Goal: Task Accomplishment & Management: Manage account settings

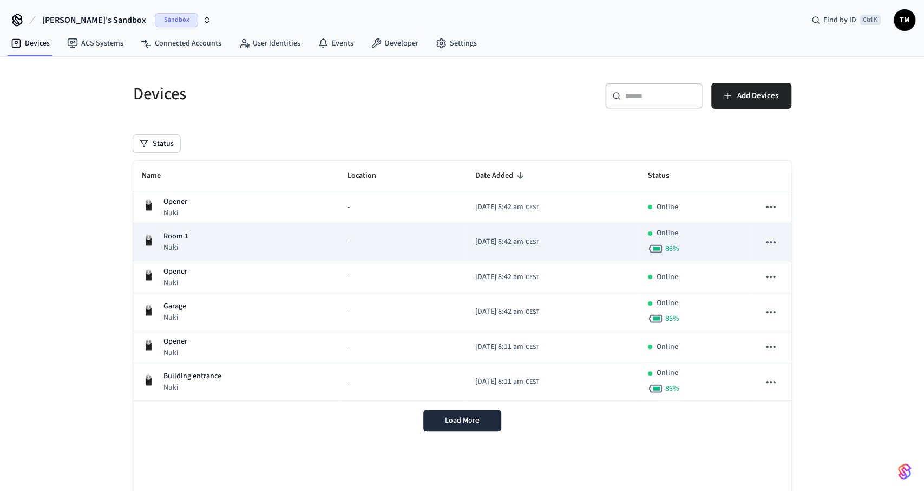
click at [275, 249] on div "Room 1 Nuki" at bounding box center [236, 242] width 189 height 22
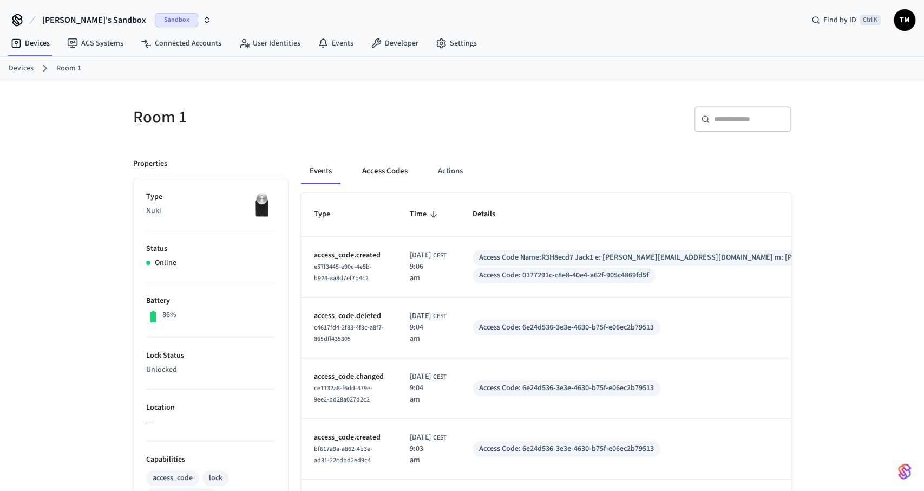
click at [395, 160] on button "Access Codes" at bounding box center [385, 171] width 63 height 26
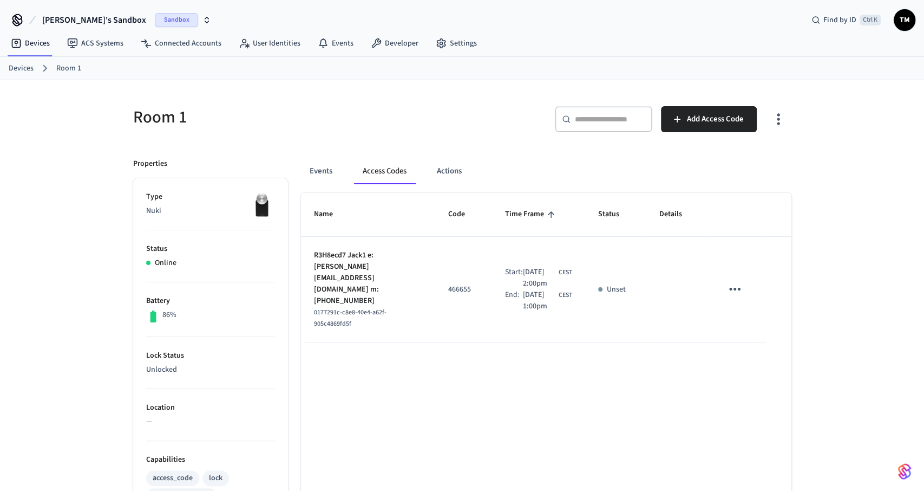
click at [732, 280] on icon "sticky table" at bounding box center [735, 288] width 17 height 17
click at [769, 335] on li "Delete" at bounding box center [760, 344] width 51 height 29
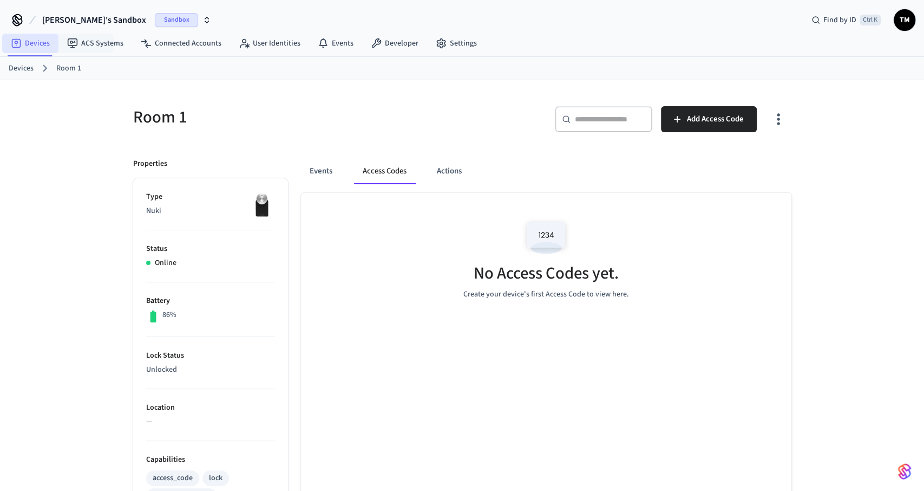
click at [34, 45] on link "Devices" at bounding box center [30, 43] width 56 height 19
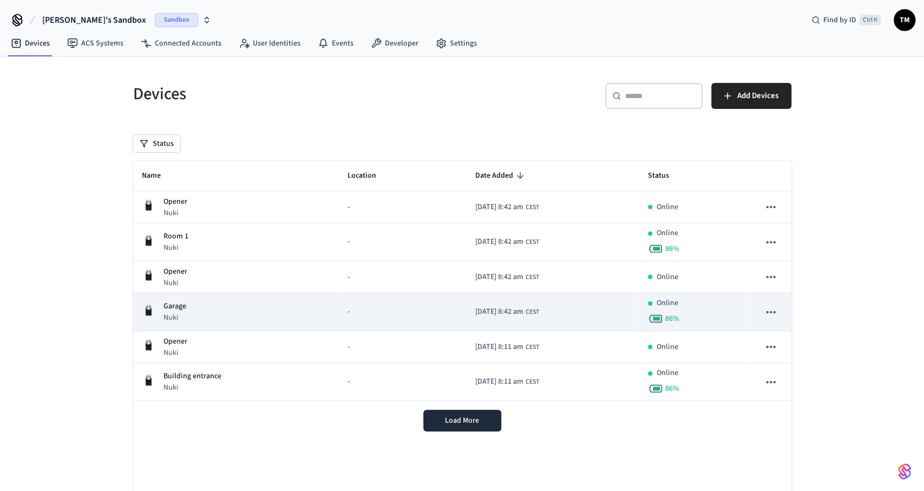
click at [242, 303] on div "Garage Nuki" at bounding box center [236, 312] width 189 height 22
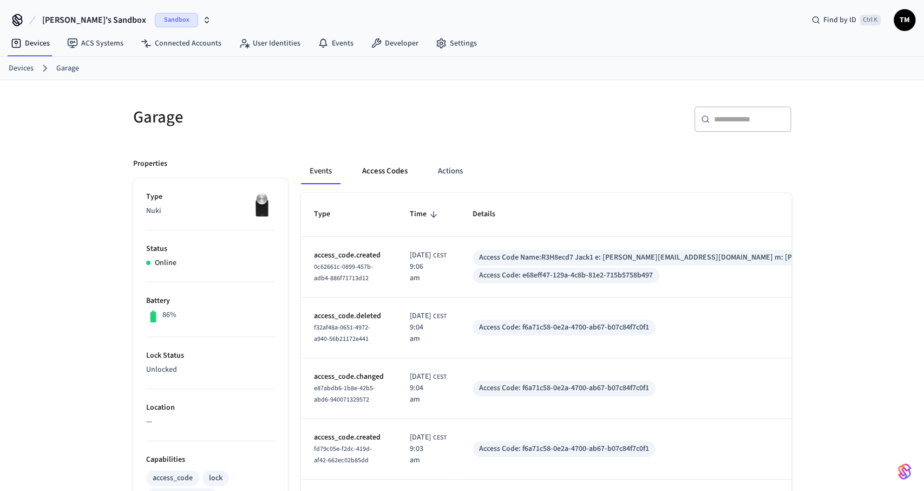
click at [399, 166] on button "Access Codes" at bounding box center [385, 171] width 63 height 26
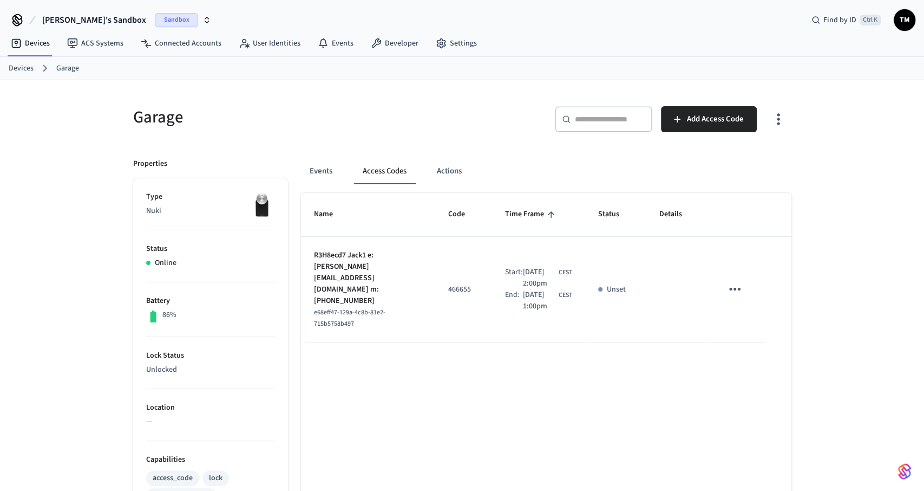
click at [728, 281] on icon "sticky table" at bounding box center [735, 288] width 17 height 17
click at [765, 343] on li "Delete" at bounding box center [760, 344] width 51 height 29
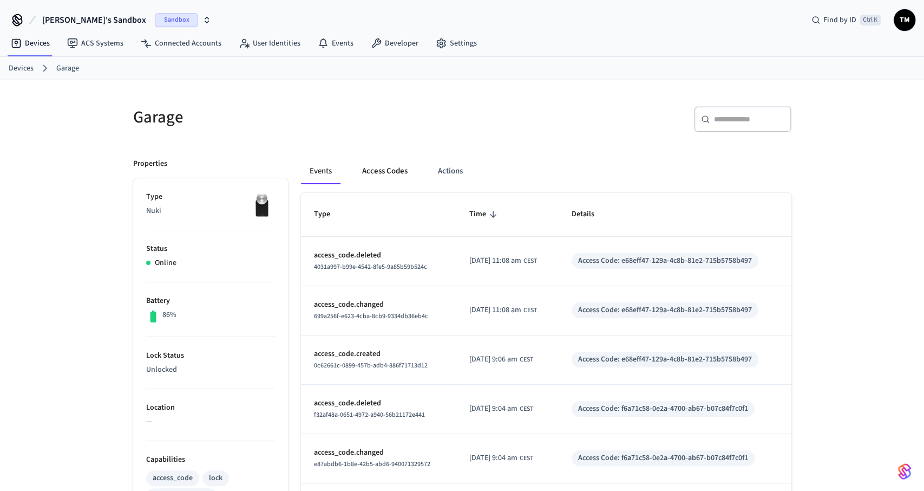
click at [397, 172] on button "Access Codes" at bounding box center [385, 171] width 63 height 26
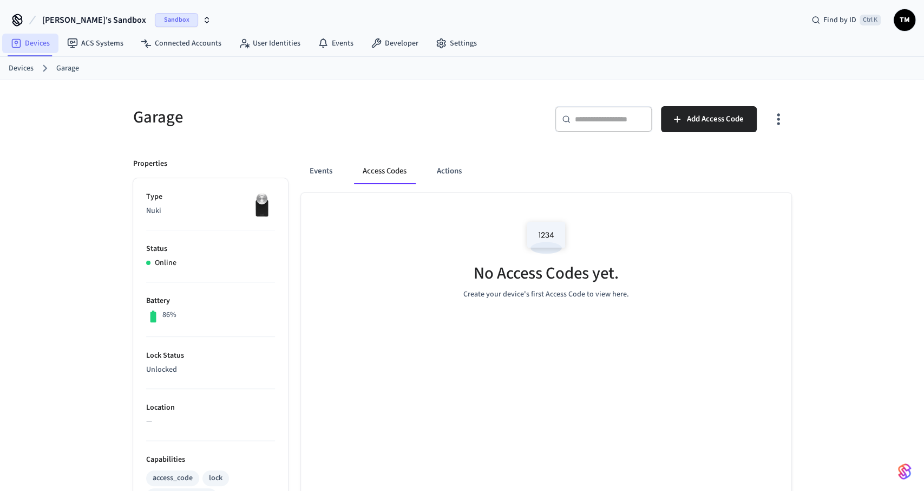
click at [38, 42] on link "Devices" at bounding box center [30, 43] width 56 height 19
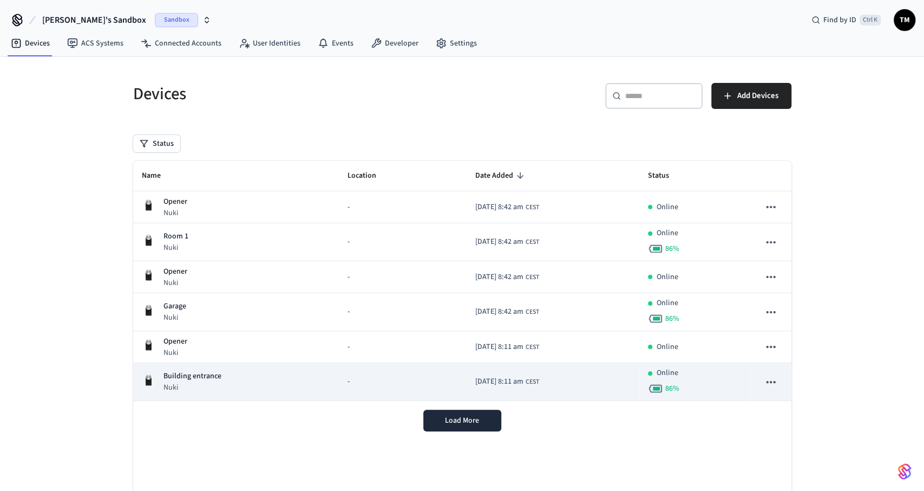
click at [205, 373] on p "Building entrance" at bounding box center [193, 375] width 58 height 11
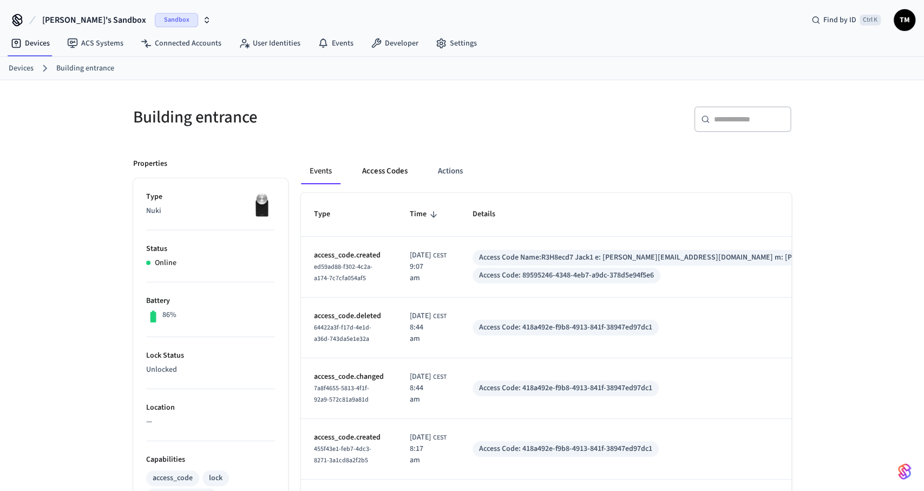
click at [389, 165] on button "Access Codes" at bounding box center [385, 171] width 63 height 26
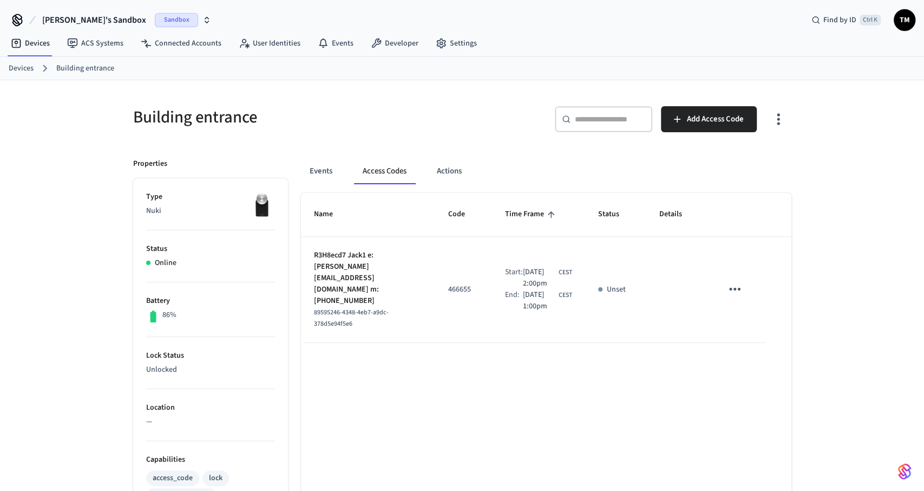
click at [738, 280] on icon "sticky table" at bounding box center [735, 288] width 17 height 17
click at [752, 347] on icon at bounding box center [748, 344] width 9 height 9
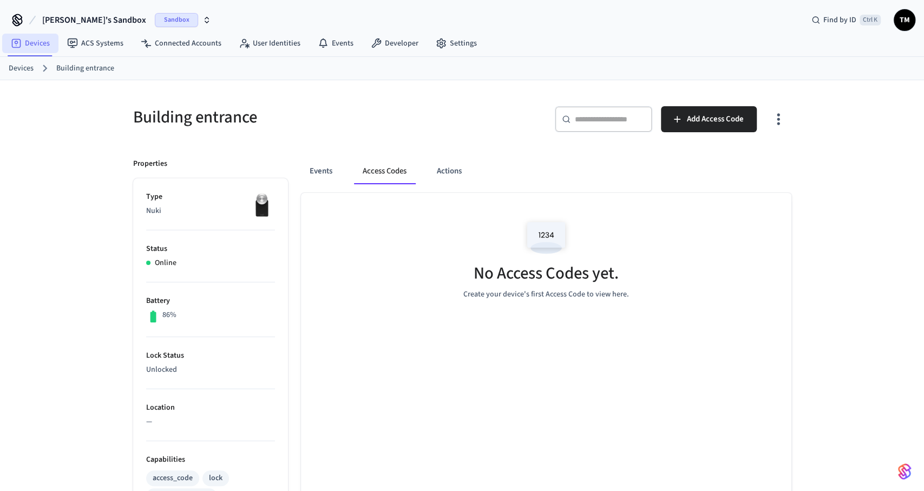
click at [28, 40] on link "Devices" at bounding box center [30, 43] width 56 height 19
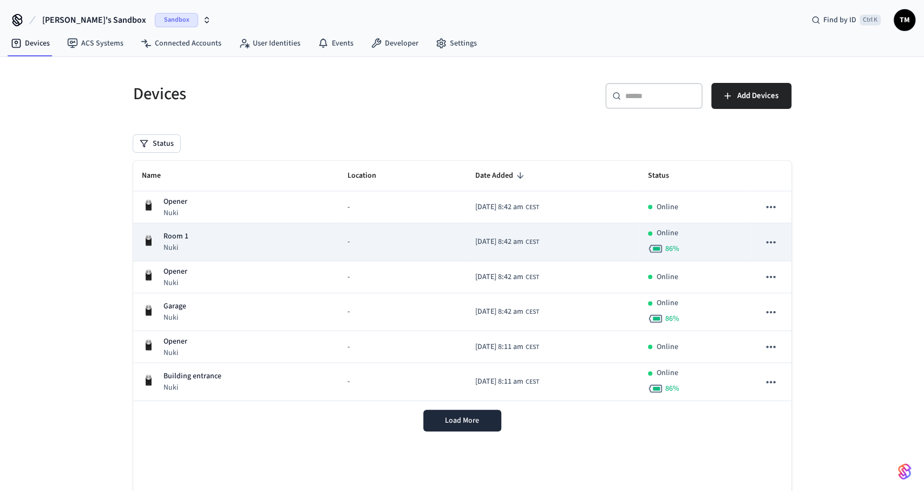
click at [219, 240] on div "Room 1 Nuki" at bounding box center [236, 242] width 189 height 22
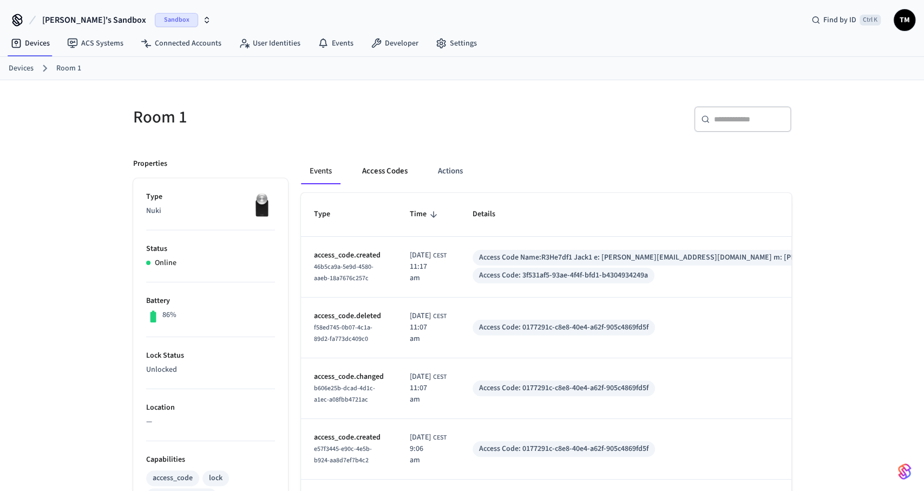
click at [392, 169] on button "Access Codes" at bounding box center [385, 171] width 63 height 26
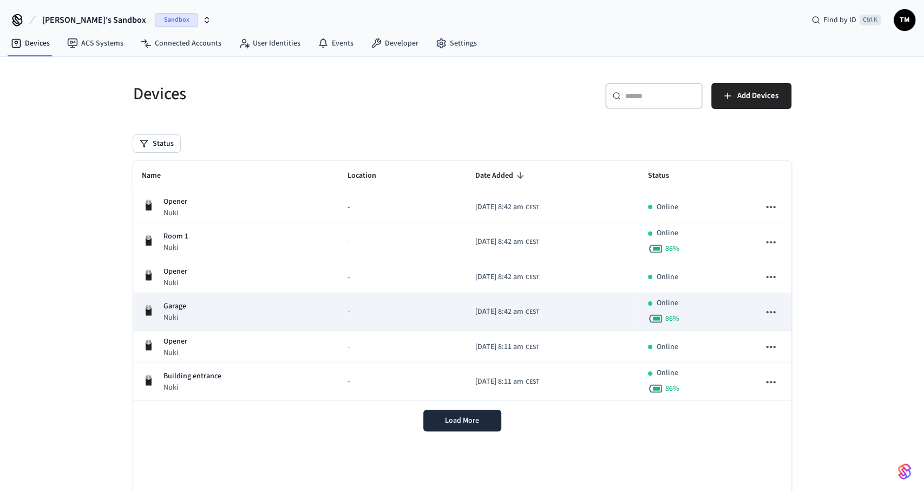
click at [215, 311] on div "Garage Nuki" at bounding box center [236, 312] width 189 height 22
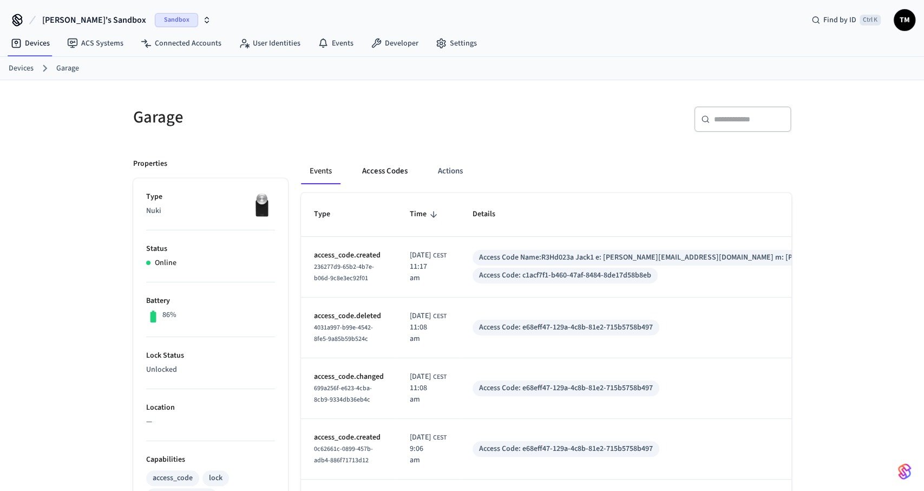
click at [400, 166] on button "Access Codes" at bounding box center [385, 171] width 63 height 26
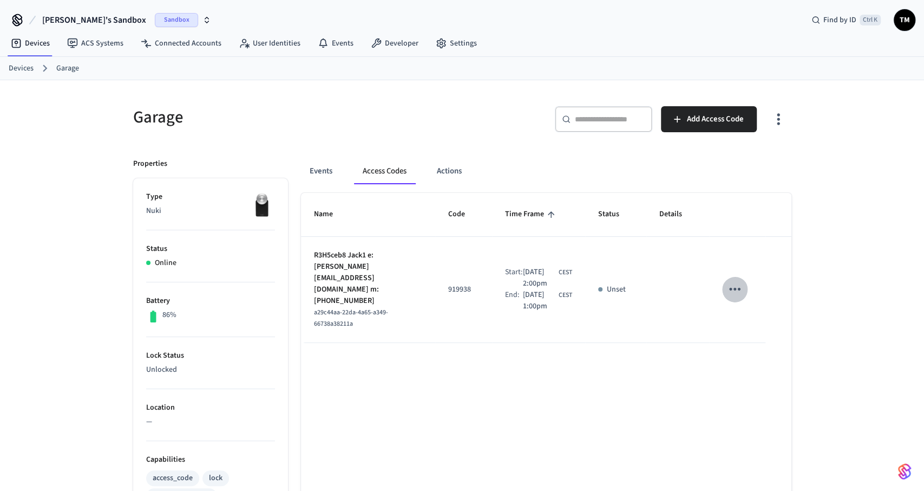
click at [742, 280] on icon "sticky table" at bounding box center [735, 288] width 17 height 17
click at [756, 339] on li "Delete" at bounding box center [760, 344] width 51 height 29
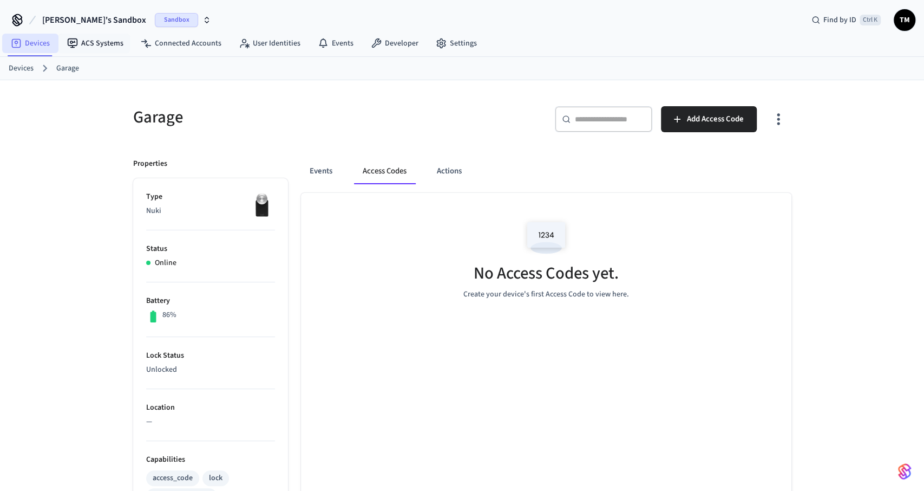
click at [63, 49] on link "ACS Systems" at bounding box center [95, 43] width 74 height 19
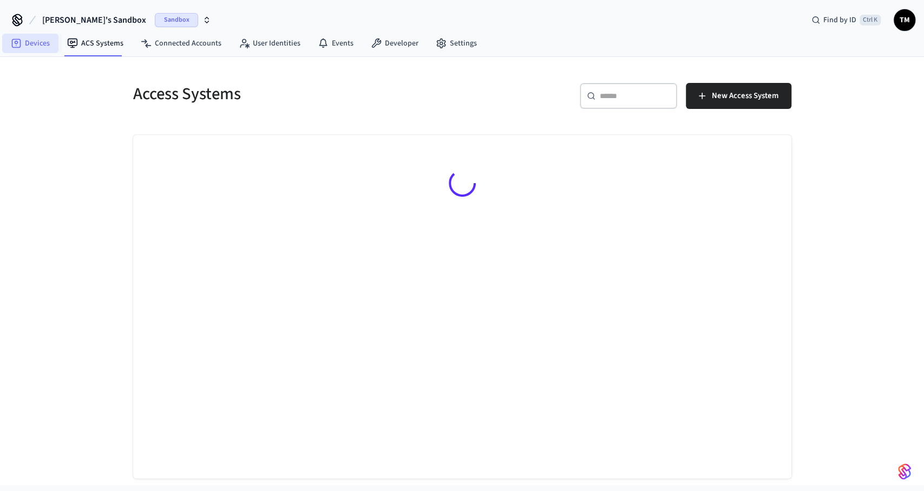
click at [21, 44] on icon at bounding box center [16, 43] width 11 height 11
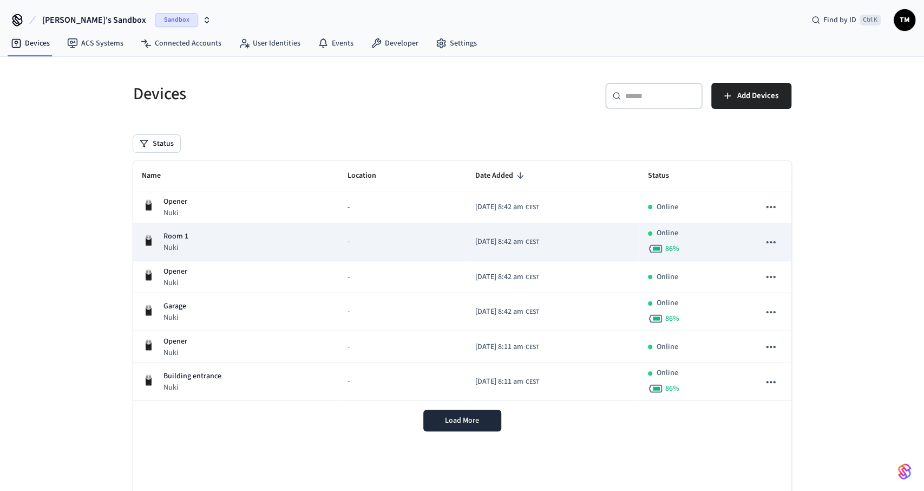
click at [184, 243] on p "Nuki" at bounding box center [176, 247] width 25 height 11
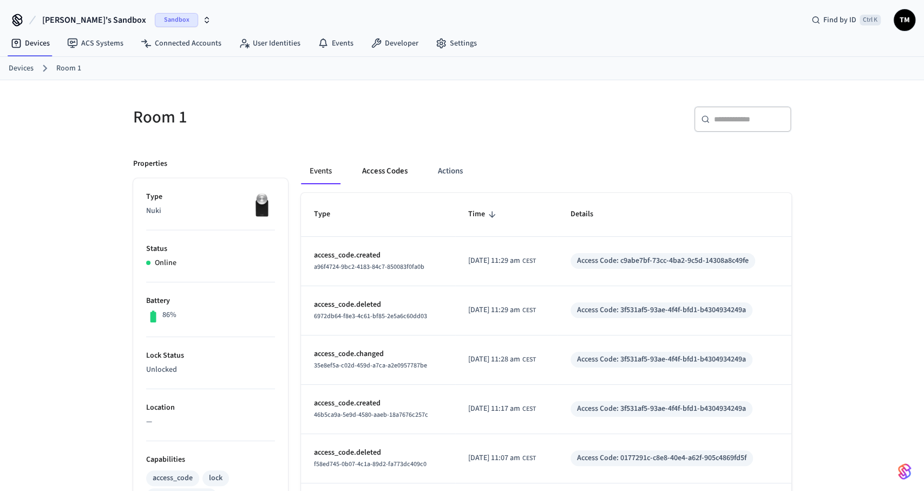
click at [396, 171] on button "Access Codes" at bounding box center [385, 171] width 63 height 26
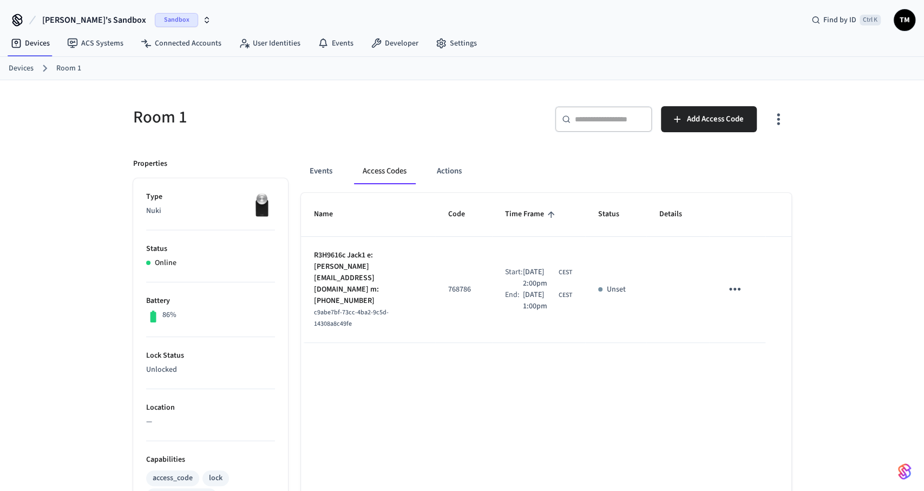
click at [734, 282] on icon "sticky table" at bounding box center [735, 288] width 17 height 17
click at [758, 342] on li "Delete" at bounding box center [760, 344] width 51 height 29
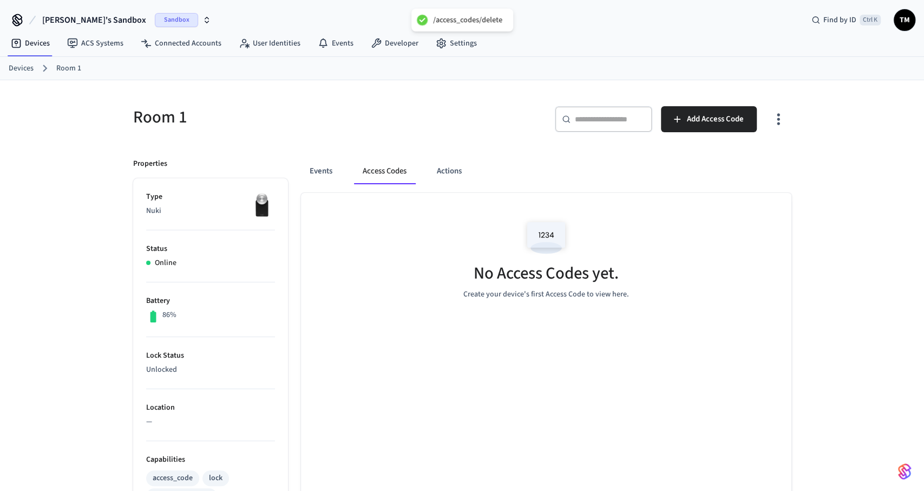
click at [239, 76] on div "Devices Room 1" at bounding box center [462, 68] width 924 height 23
click at [8, 69] on div "Devices Room 1" at bounding box center [462, 68] width 924 height 23
click at [64, 70] on link "Room 1" at bounding box center [68, 68] width 25 height 11
click at [24, 68] on link "Devices" at bounding box center [21, 68] width 25 height 11
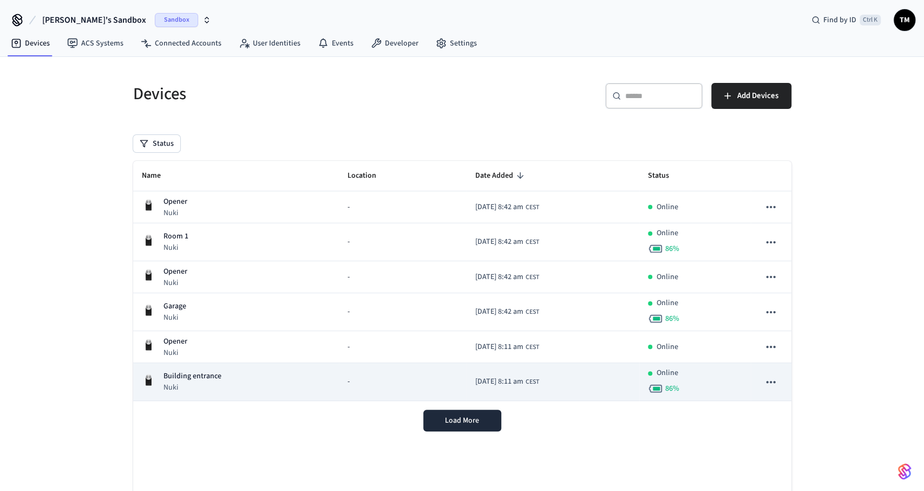
click at [212, 374] on p "Building entrance" at bounding box center [193, 375] width 58 height 11
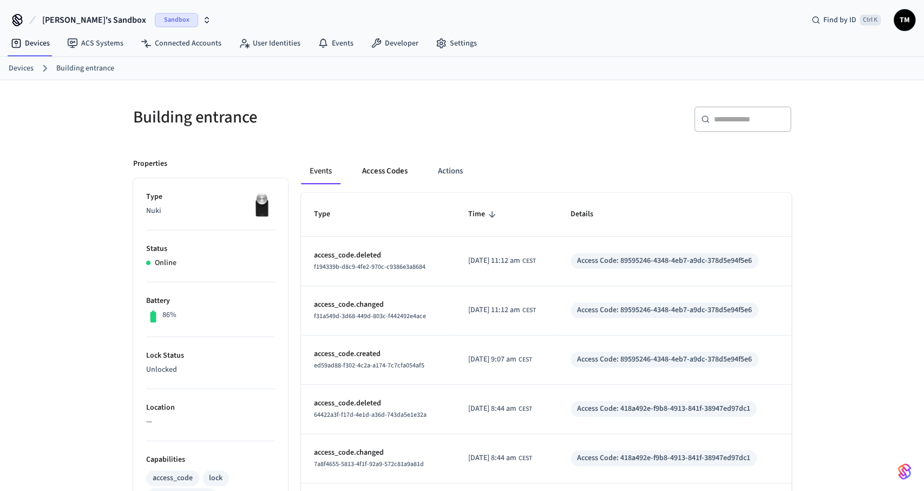
click at [400, 167] on button "Access Codes" at bounding box center [385, 171] width 63 height 26
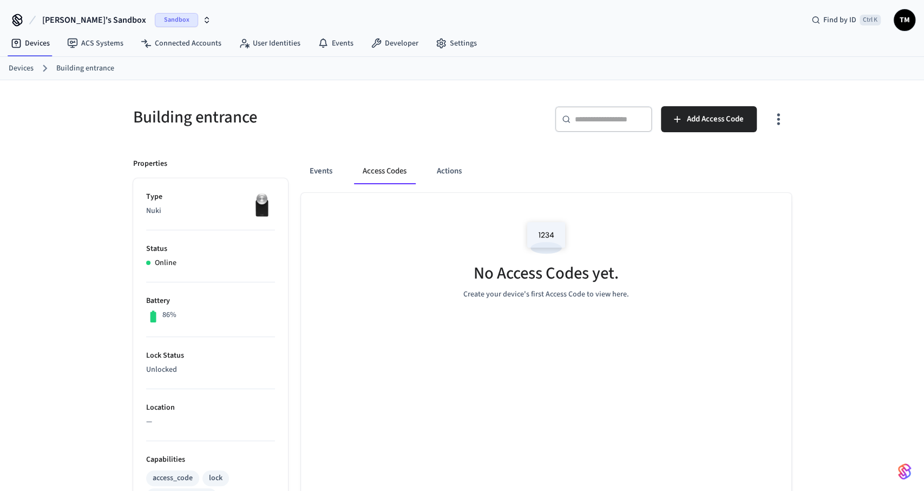
click at [12, 69] on link "Devices" at bounding box center [21, 68] width 25 height 11
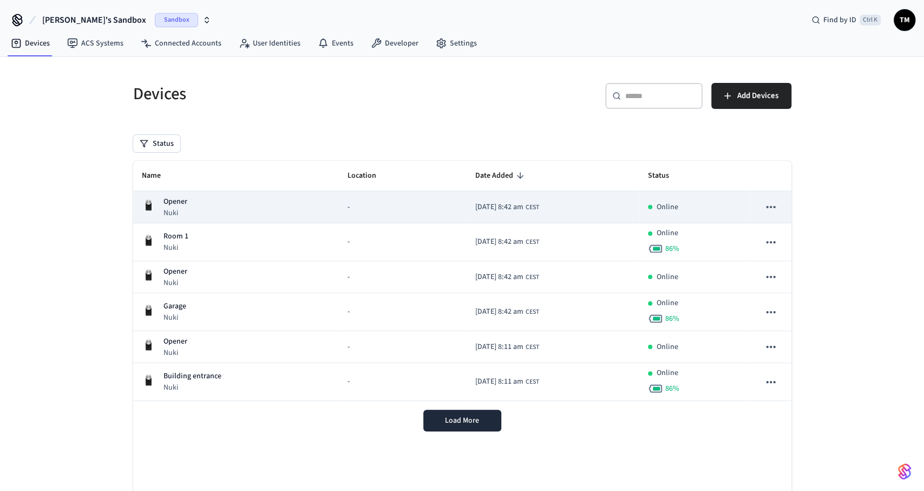
click at [204, 218] on td "Opener Nuki" at bounding box center [236, 207] width 206 height 32
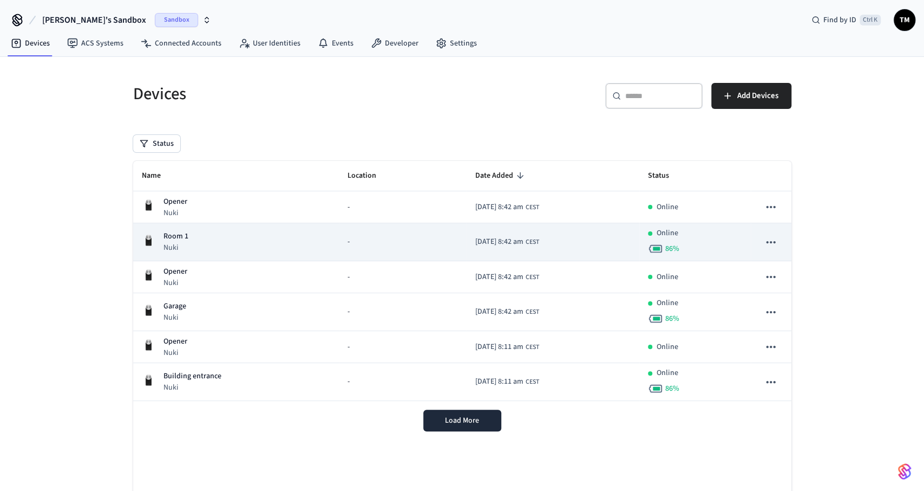
click at [181, 233] on p "Room 1" at bounding box center [176, 236] width 25 height 11
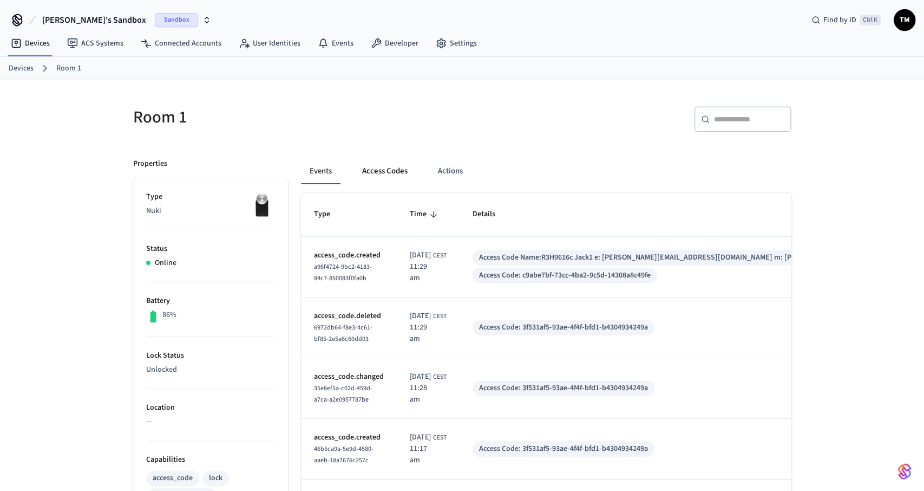
click at [374, 175] on button "Access Codes" at bounding box center [385, 171] width 63 height 26
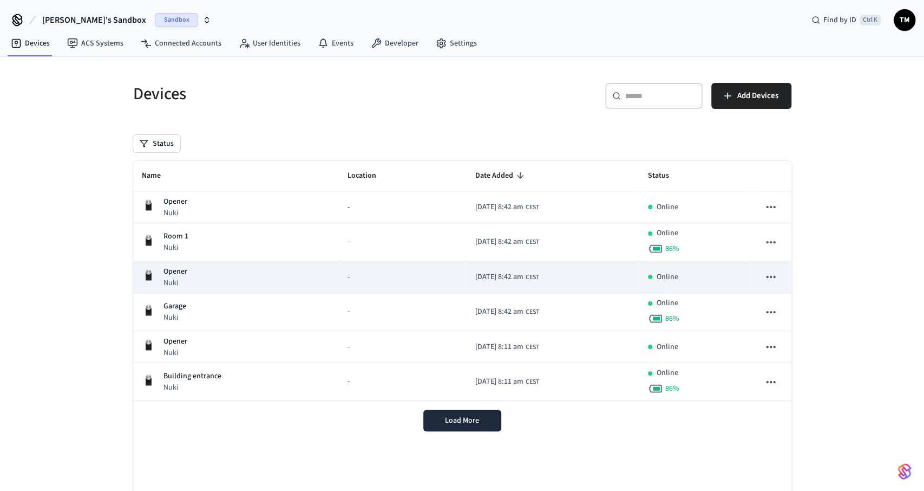
click at [197, 273] on div "Opener Nuki" at bounding box center [236, 277] width 189 height 22
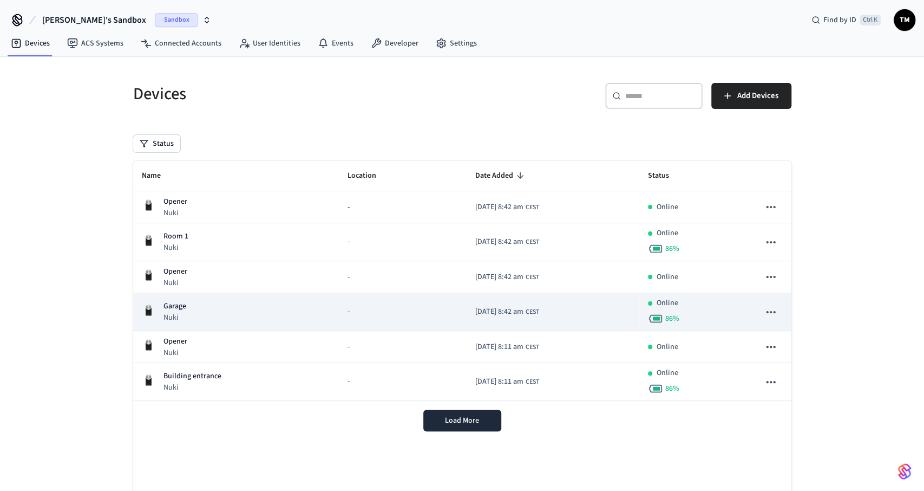
click at [214, 315] on div "Garage Nuki" at bounding box center [236, 312] width 189 height 22
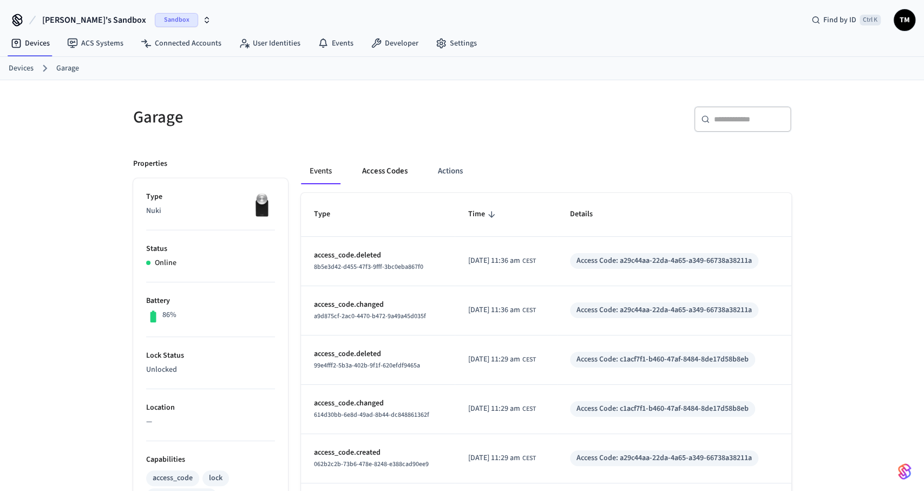
click at [403, 176] on button "Access Codes" at bounding box center [385, 171] width 63 height 26
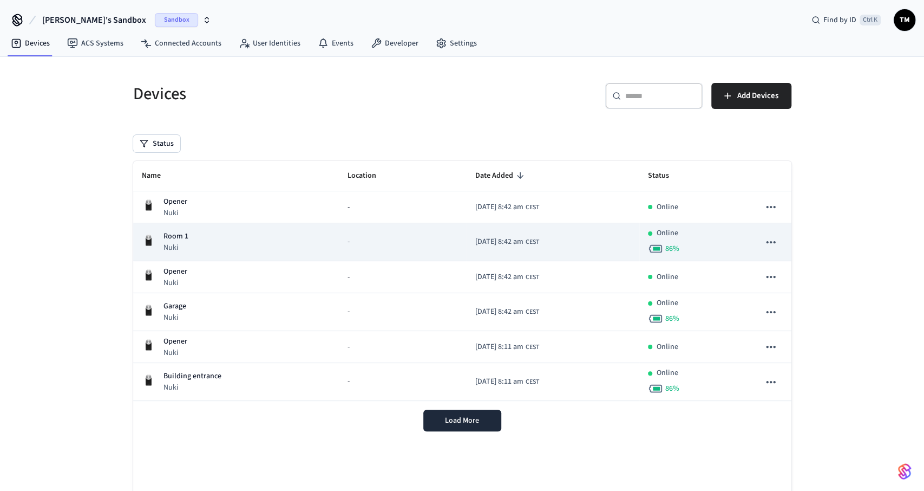
click at [218, 240] on div "Room 1 Nuki" at bounding box center [236, 242] width 189 height 22
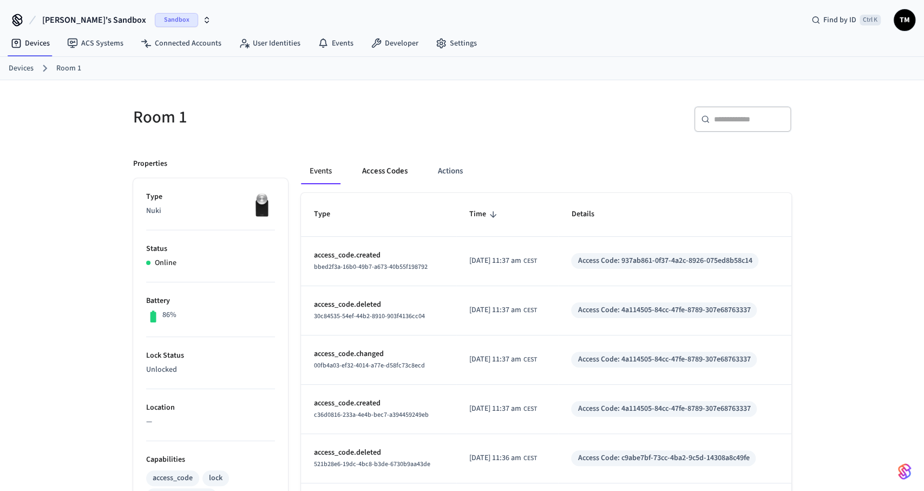
click at [389, 174] on button "Access Codes" at bounding box center [385, 171] width 63 height 26
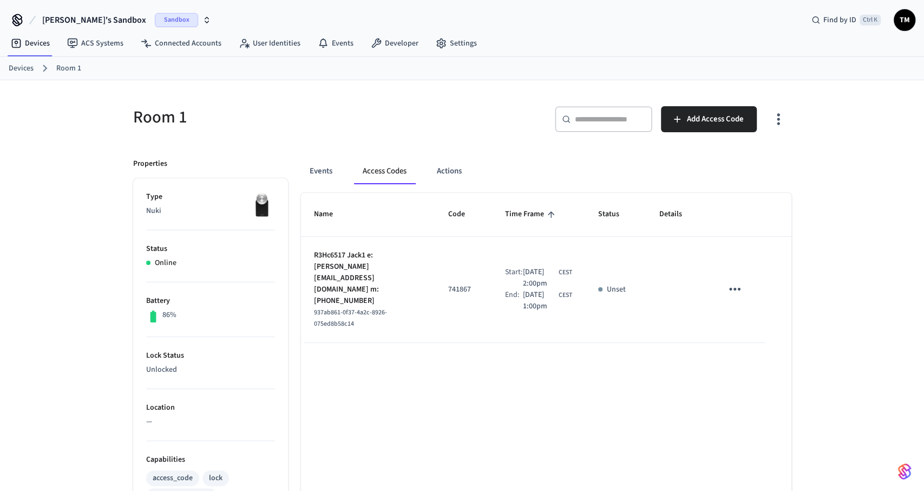
click at [736, 288] on icon "sticky table" at bounding box center [734, 289] width 11 height 3
click at [755, 334] on li "Delete" at bounding box center [763, 337] width 51 height 29
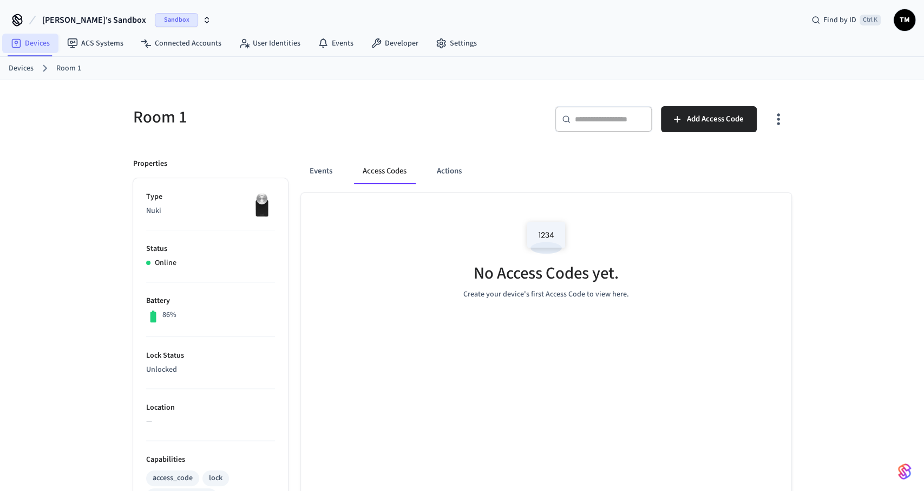
click at [39, 39] on link "Devices" at bounding box center [30, 43] width 56 height 19
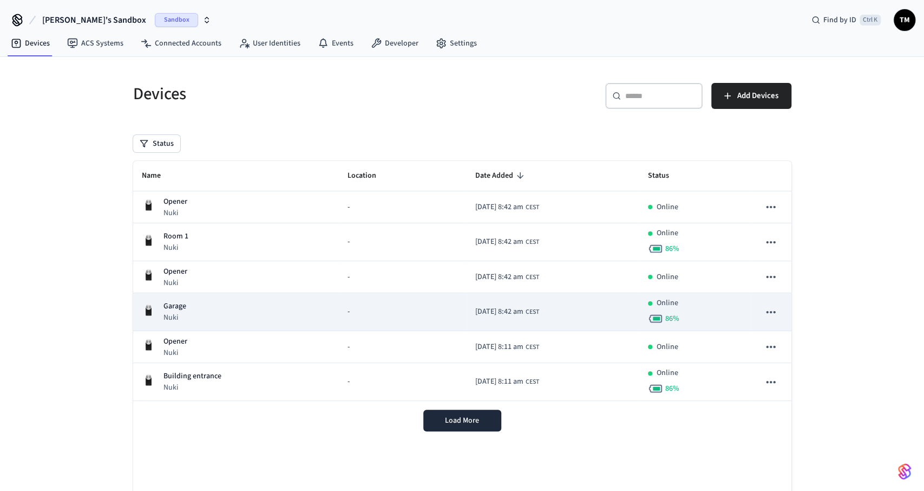
click at [210, 309] on div "Garage Nuki" at bounding box center [236, 312] width 189 height 22
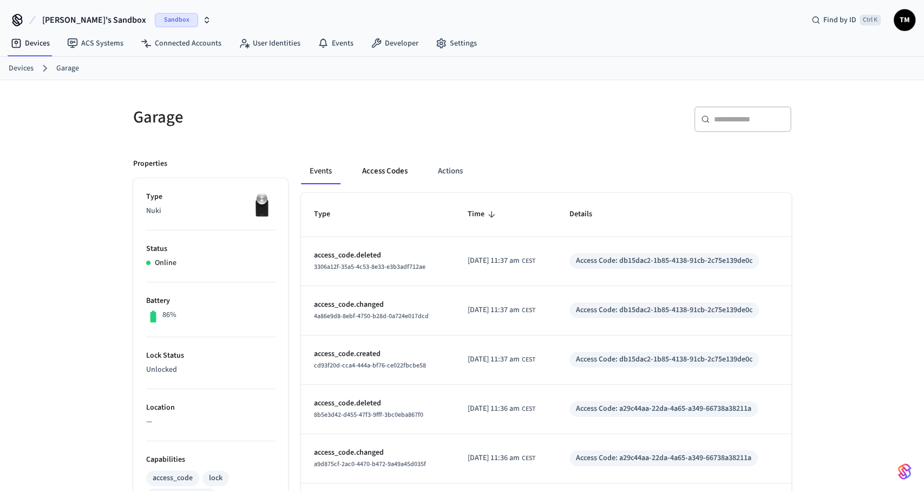
click at [378, 170] on button "Access Codes" at bounding box center [385, 171] width 63 height 26
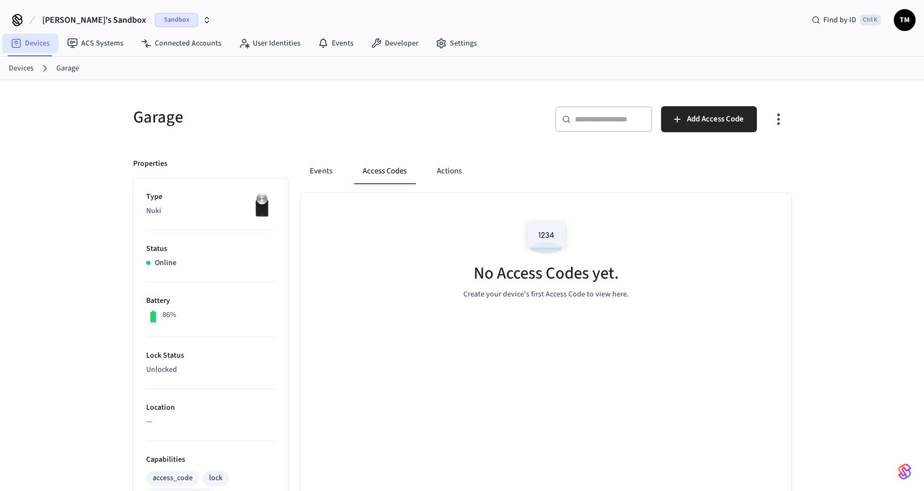
click at [33, 36] on link "Devices" at bounding box center [30, 43] width 56 height 19
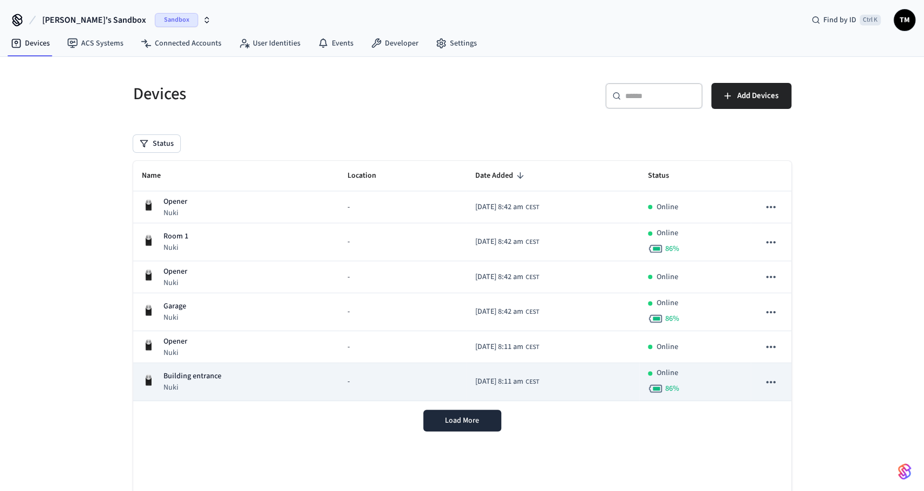
click at [227, 374] on div "Building entrance Nuki" at bounding box center [236, 381] width 189 height 22
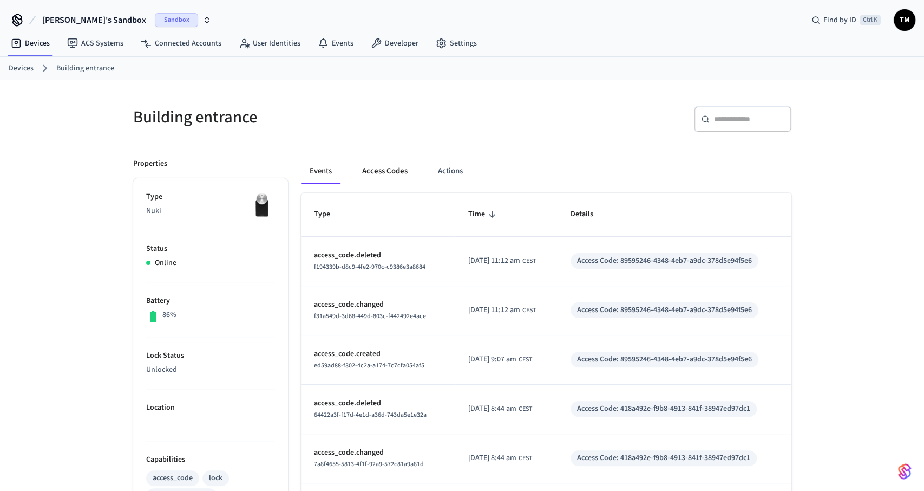
click at [387, 175] on button "Access Codes" at bounding box center [385, 171] width 63 height 26
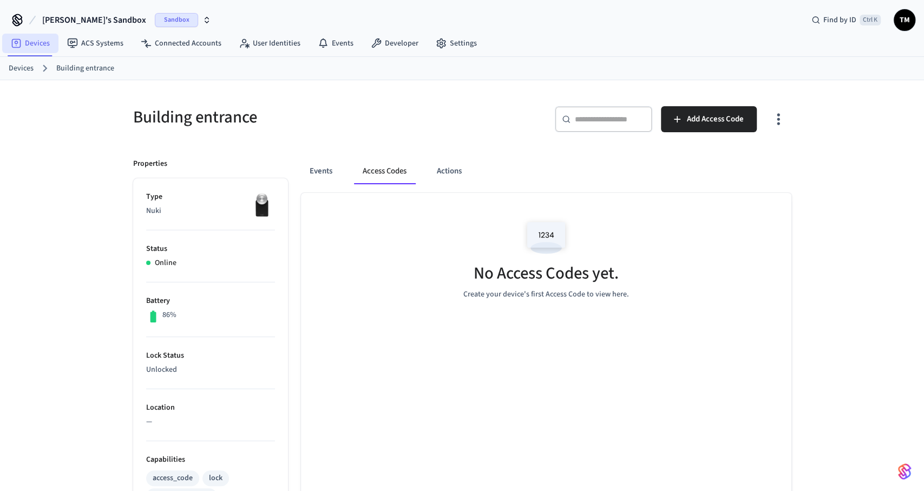
click at [42, 42] on link "Devices" at bounding box center [30, 43] width 56 height 19
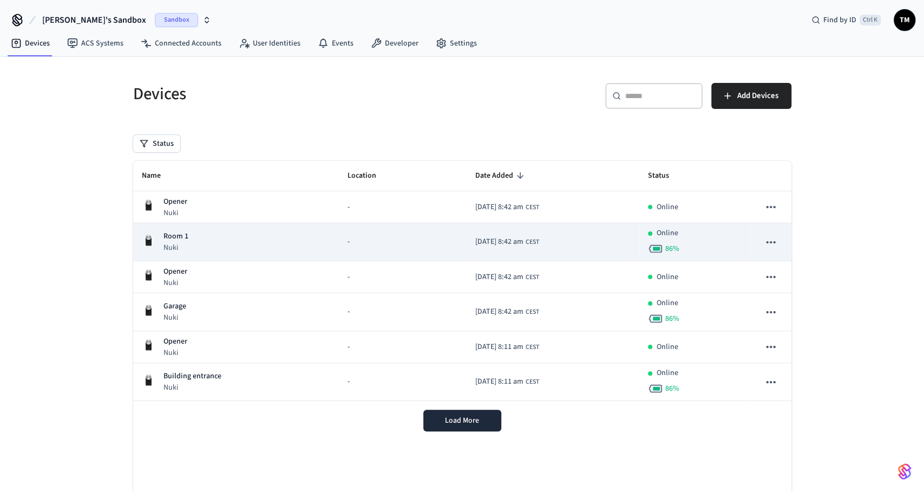
click at [189, 245] on div "Room 1 Nuki" at bounding box center [236, 242] width 189 height 22
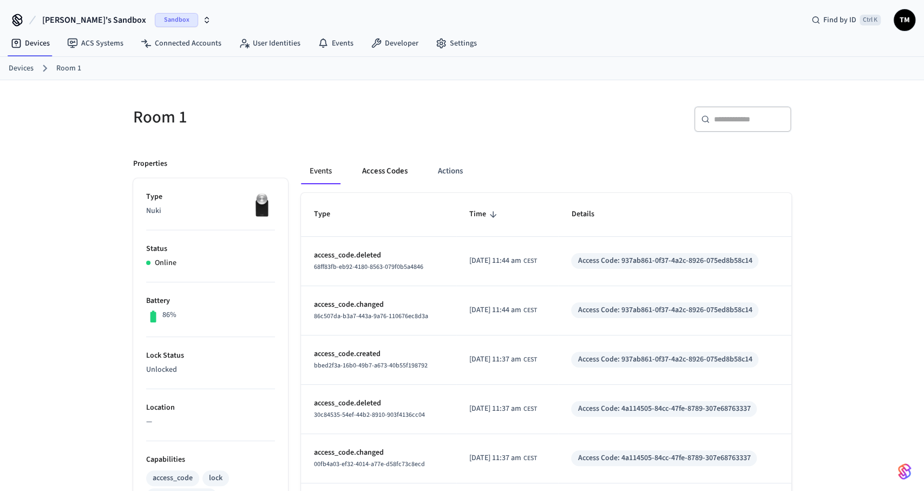
click at [383, 174] on button "Access Codes" at bounding box center [385, 171] width 63 height 26
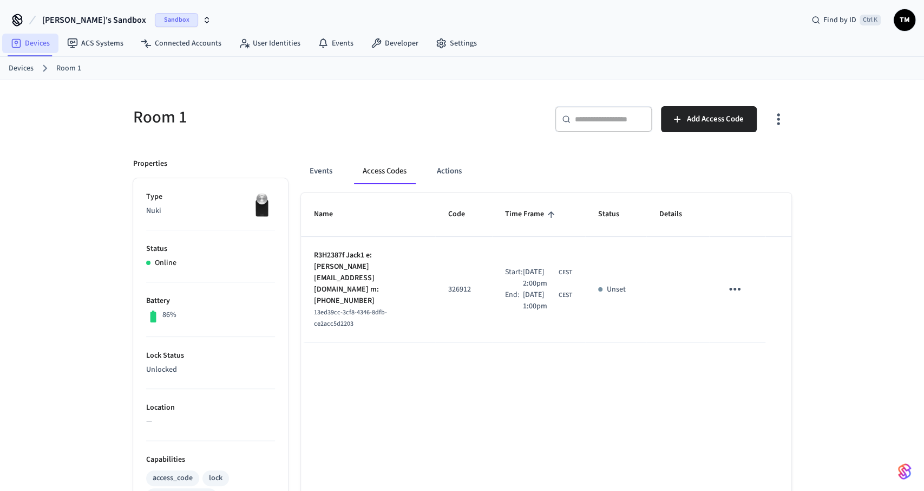
click at [36, 45] on link "Devices" at bounding box center [30, 43] width 56 height 19
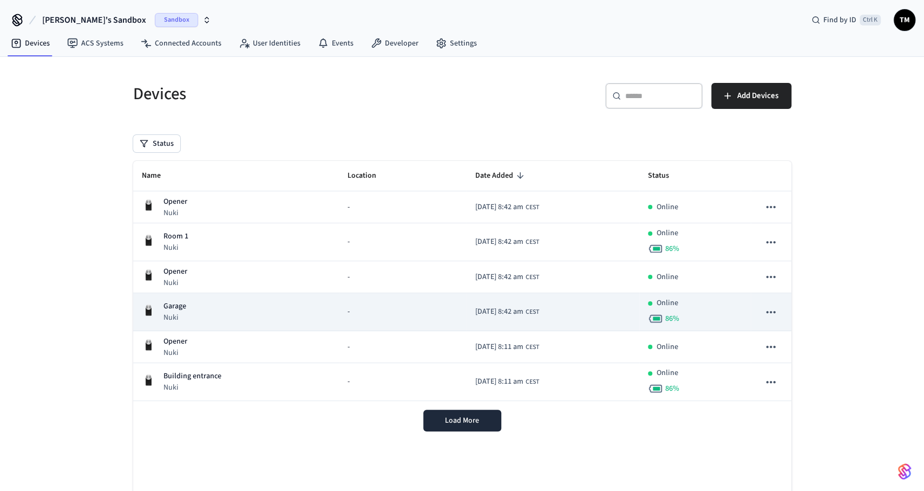
click at [201, 302] on div "Garage Nuki" at bounding box center [236, 312] width 189 height 22
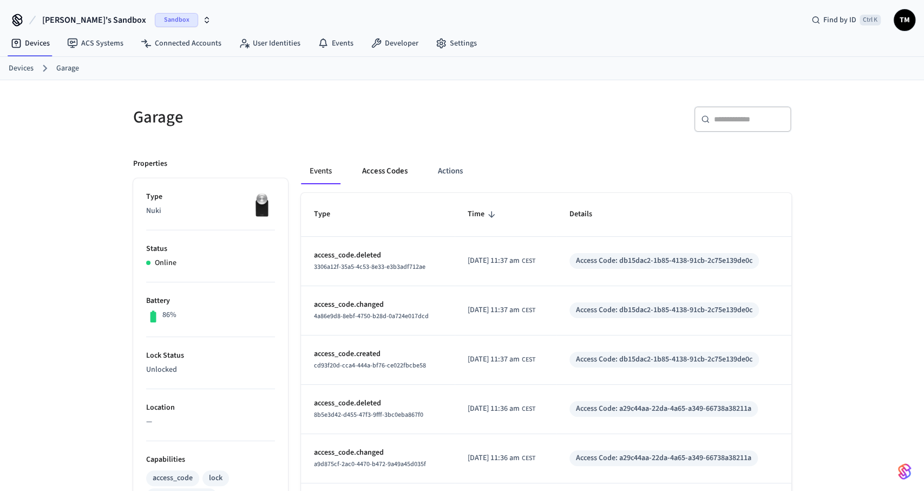
click at [384, 163] on button "Access Codes" at bounding box center [385, 171] width 63 height 26
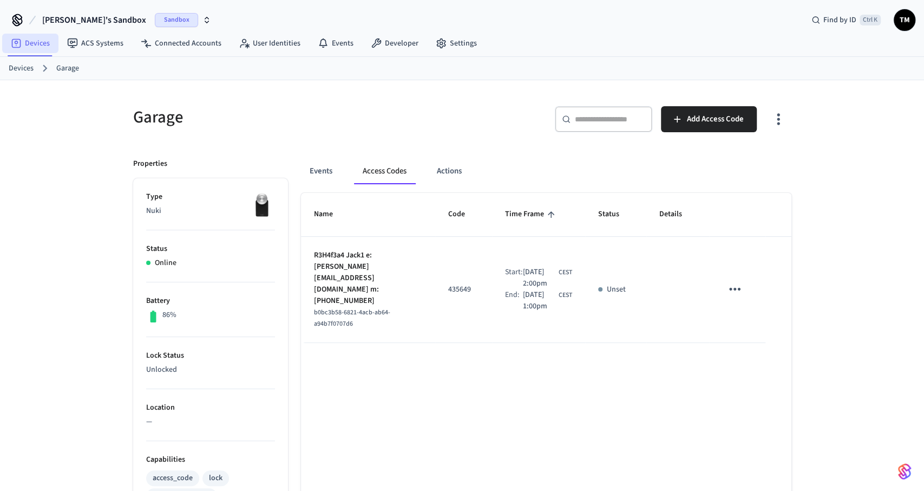
click at [45, 46] on link "Devices" at bounding box center [30, 43] width 56 height 19
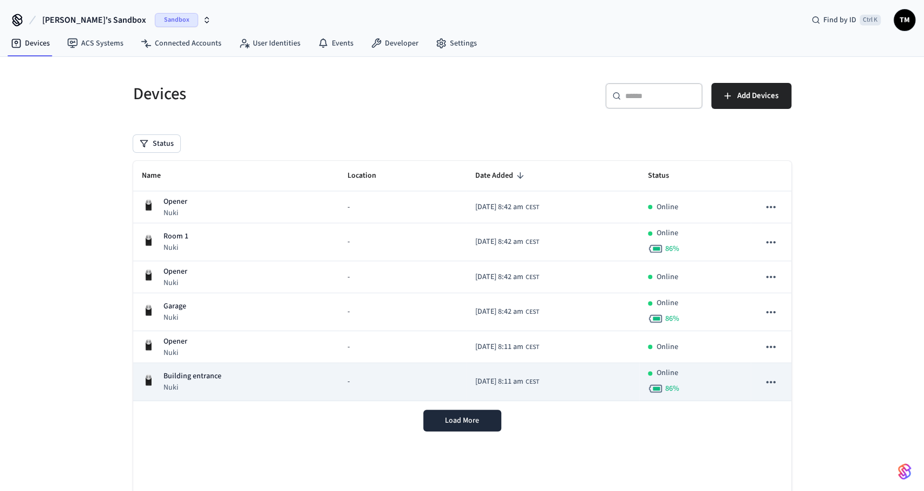
click at [213, 386] on p "Nuki" at bounding box center [193, 387] width 58 height 11
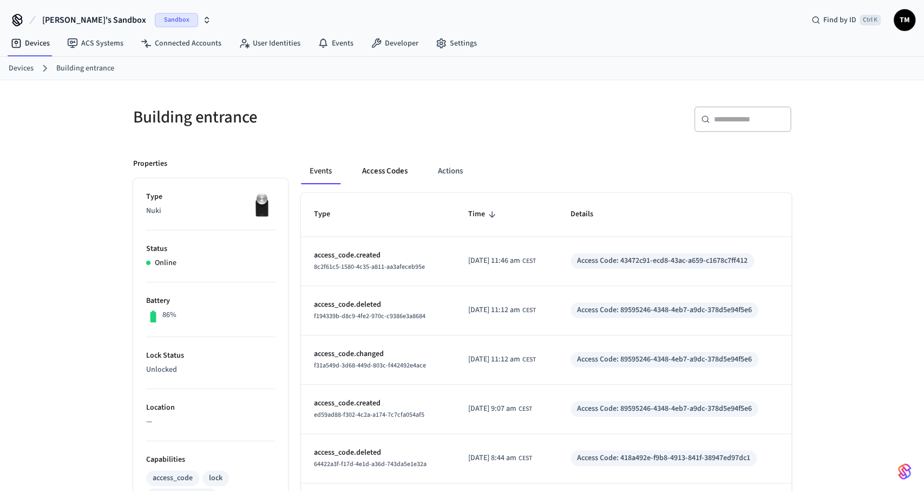
click at [375, 165] on button "Access Codes" at bounding box center [385, 171] width 63 height 26
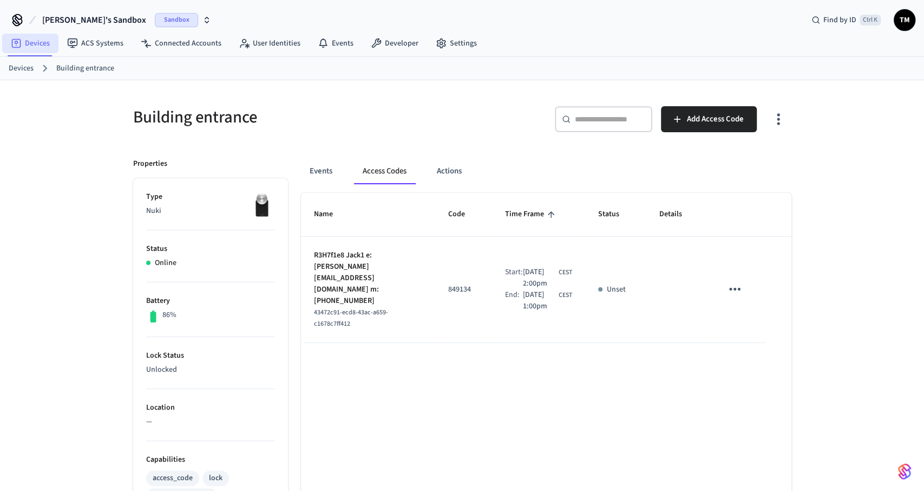
click at [43, 44] on link "Devices" at bounding box center [30, 43] width 56 height 19
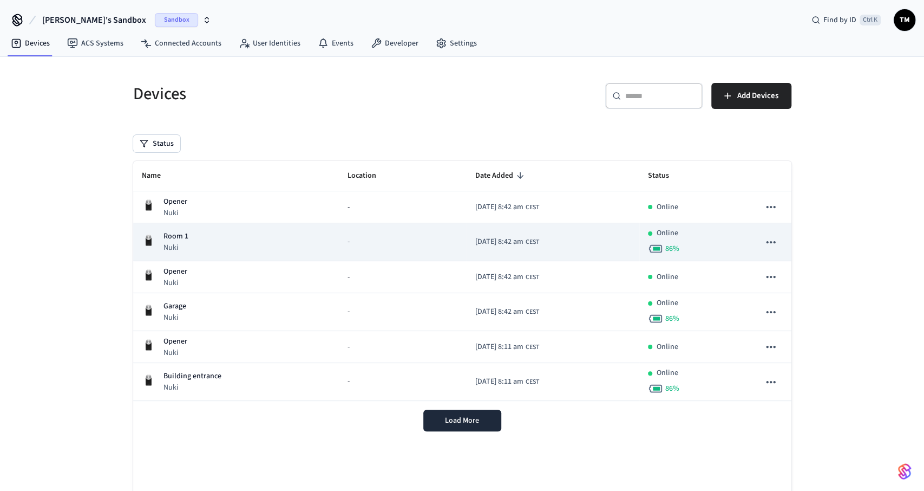
click at [258, 249] on div "Room 1 Nuki" at bounding box center [236, 242] width 189 height 22
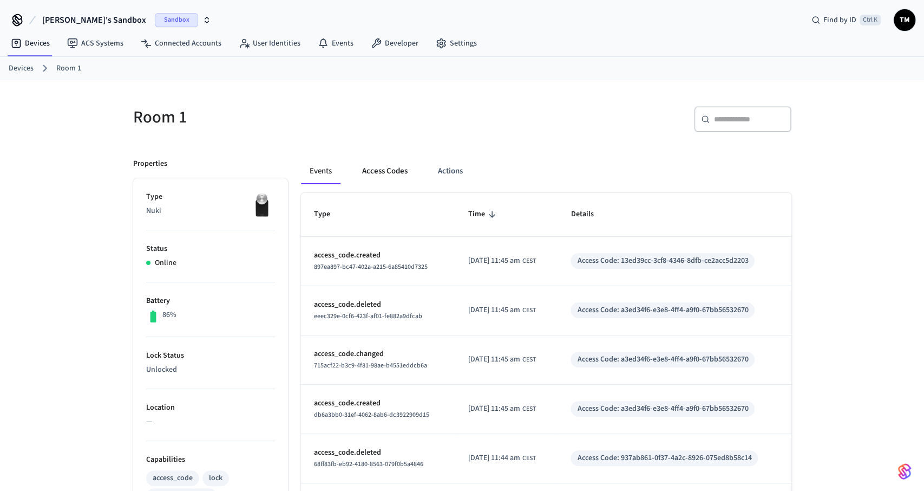
click at [382, 161] on button "Access Codes" at bounding box center [385, 171] width 63 height 26
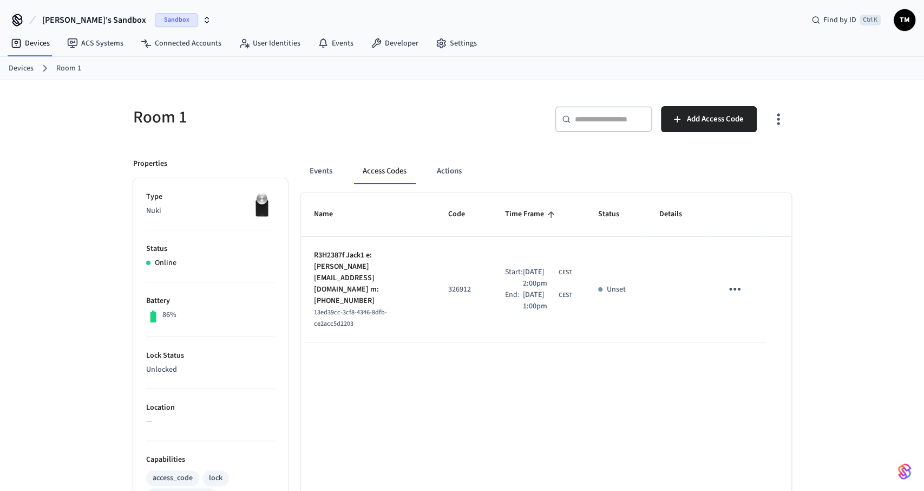
click at [21, 70] on link "Devices" at bounding box center [21, 68] width 25 height 11
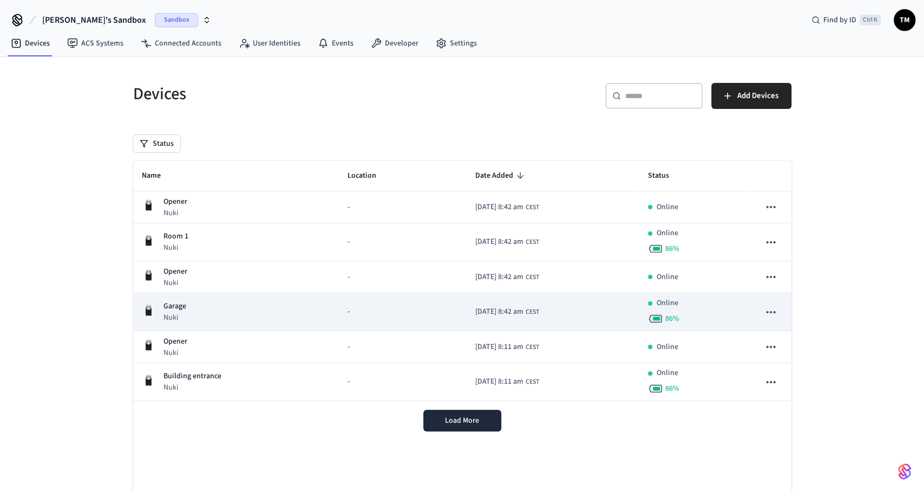
click at [229, 309] on div "Garage Nuki" at bounding box center [236, 312] width 189 height 22
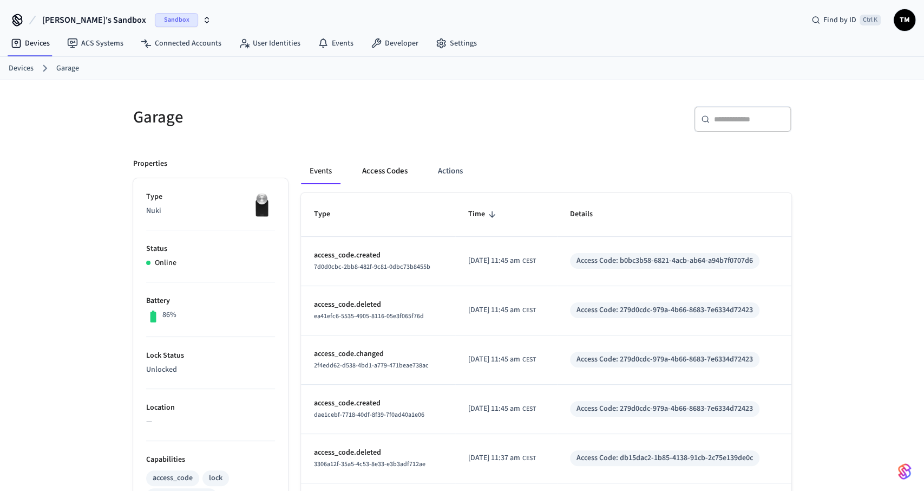
click at [402, 169] on button "Access Codes" at bounding box center [385, 171] width 63 height 26
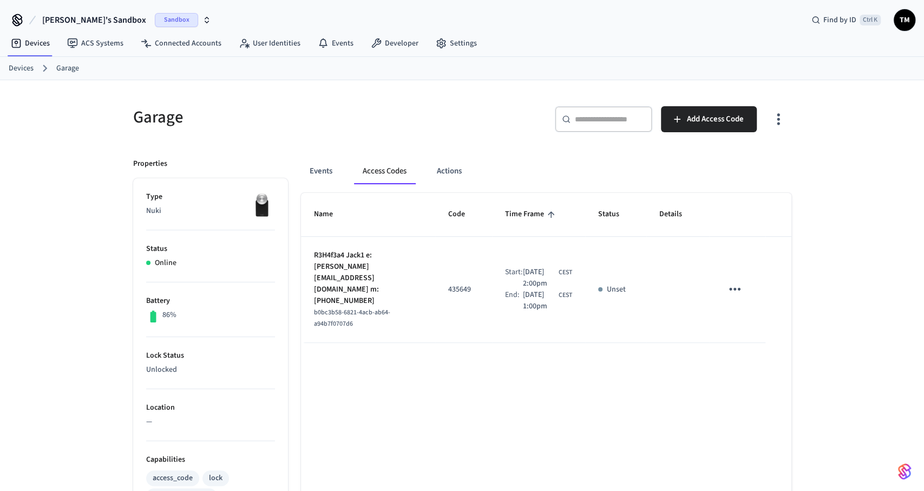
click at [15, 68] on link "Devices" at bounding box center [21, 68] width 25 height 11
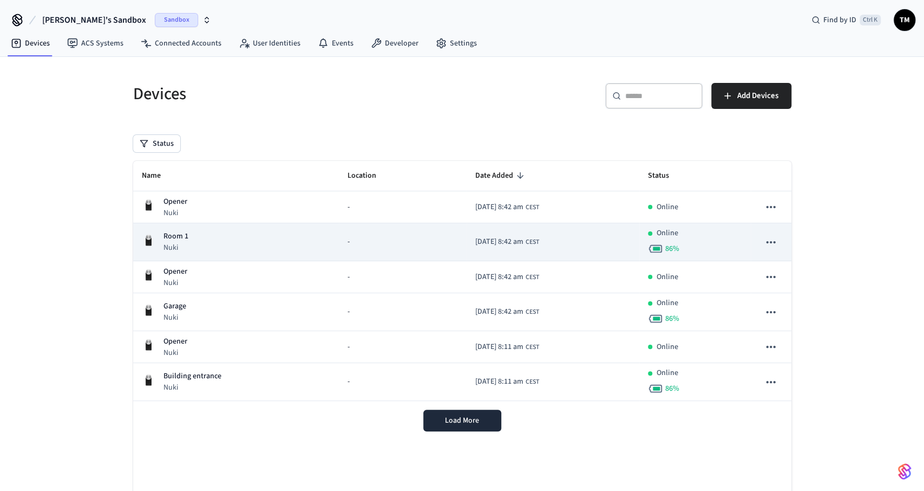
click at [205, 238] on div "Room 1 Nuki" at bounding box center [236, 242] width 189 height 22
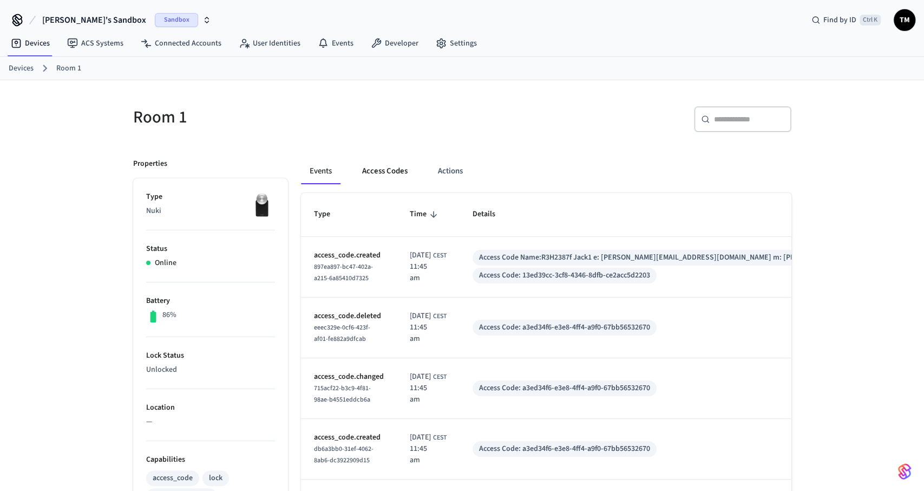
click at [381, 169] on button "Access Codes" at bounding box center [385, 171] width 63 height 26
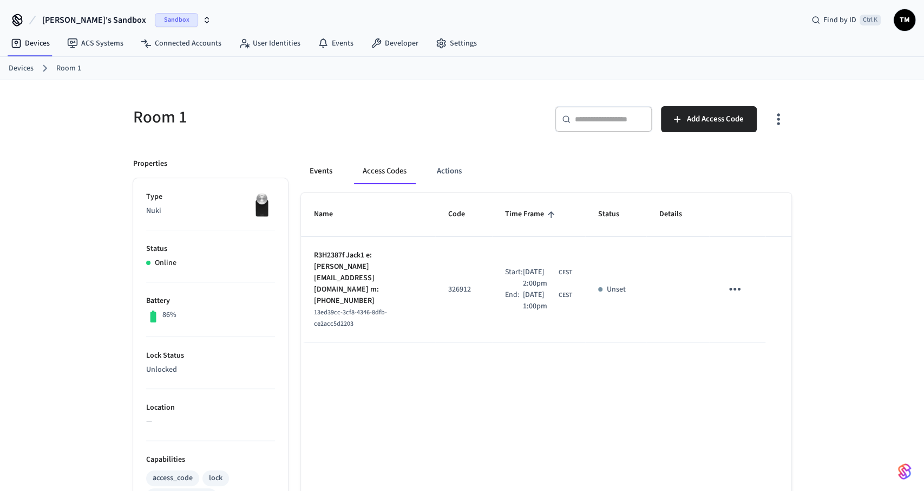
click at [325, 172] on button "Events" at bounding box center [321, 171] width 40 height 26
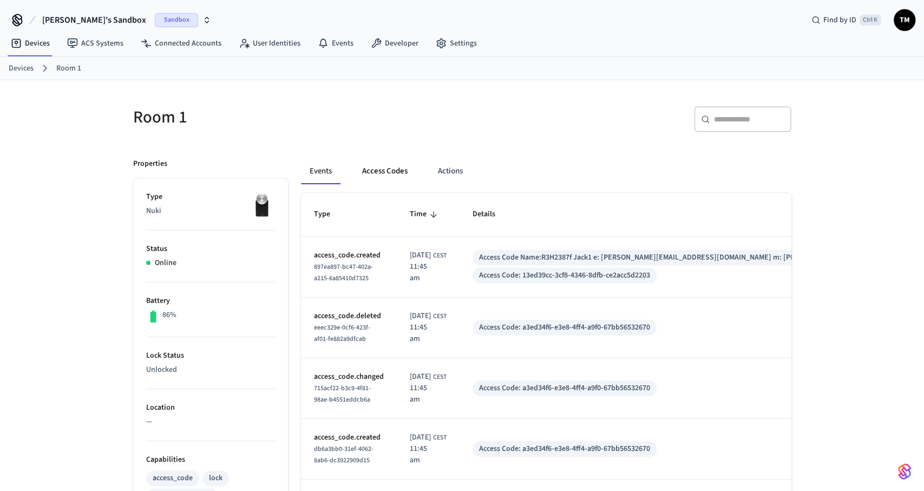
click at [383, 169] on button "Access Codes" at bounding box center [385, 171] width 63 height 26
